Goal: Navigation & Orientation: Find specific page/section

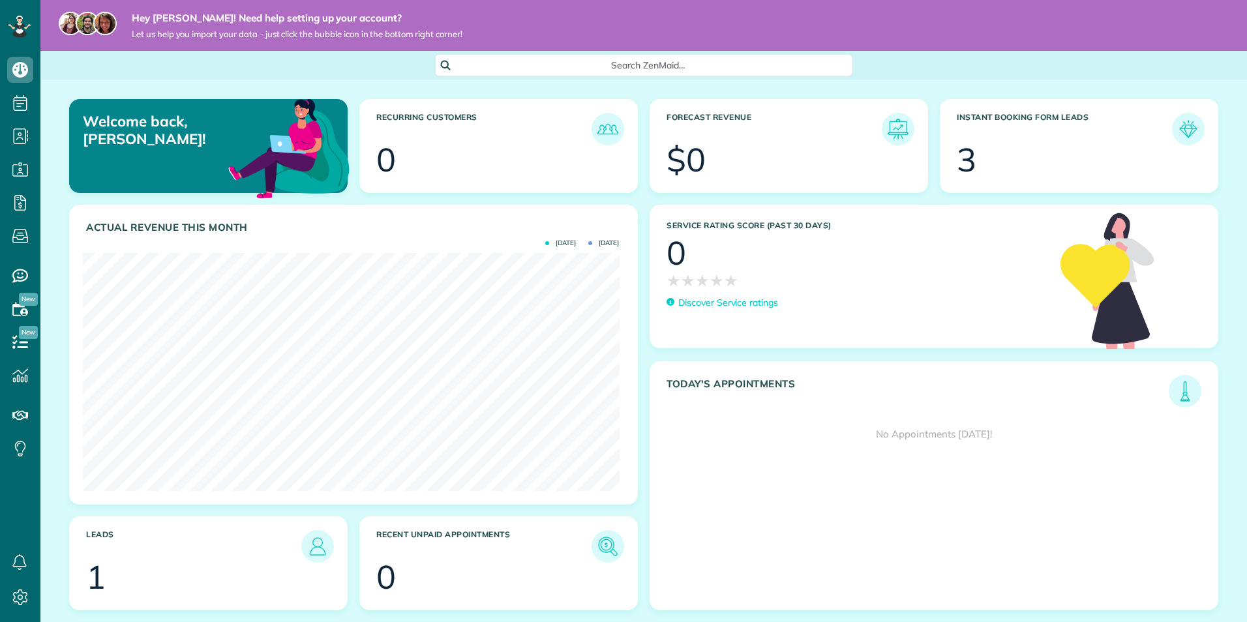
scroll to position [238, 536]
click at [14, 23] on icon at bounding box center [19, 27] width 23 height 22
click at [20, 62] on use at bounding box center [20, 70] width 16 height 16
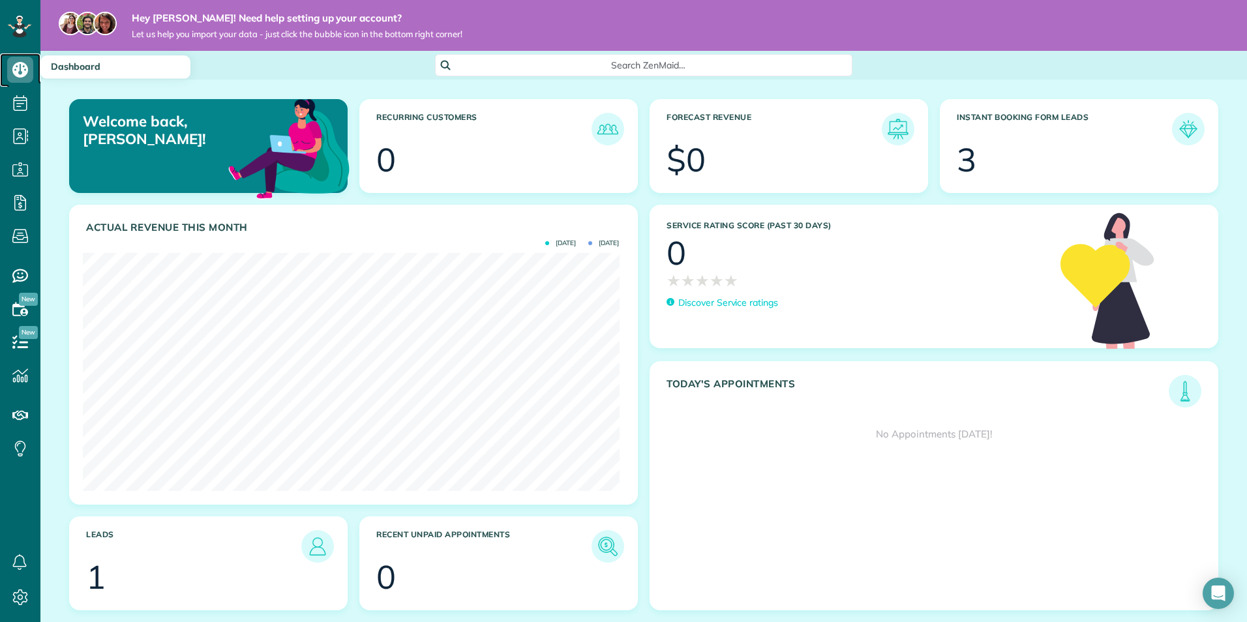
click at [22, 67] on use at bounding box center [20, 70] width 16 height 16
